Goal: Task Accomplishment & Management: Manage account settings

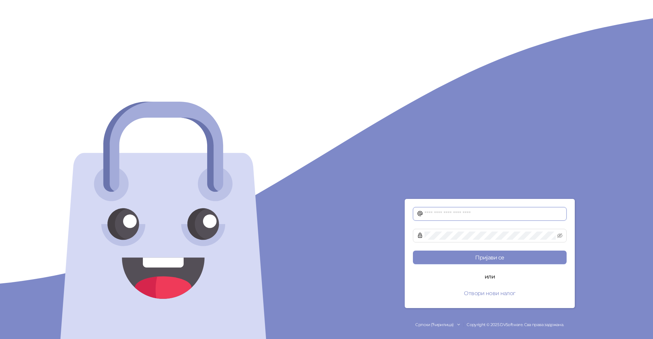
click at [451, 215] on input "text" at bounding box center [493, 214] width 138 height 8
click at [436, 213] on input "text" at bounding box center [493, 214] width 138 height 8
type input "**********"
click at [509, 259] on button "Пријави се" at bounding box center [490, 258] width 154 height 14
